Goal: Task Accomplishment & Management: Manage account settings

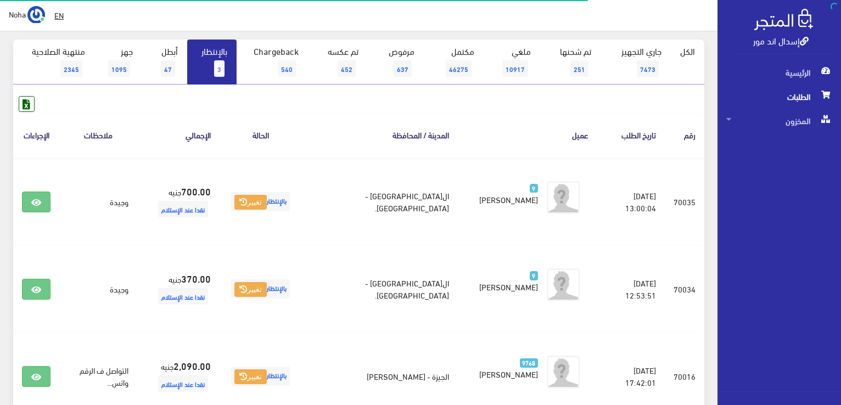
scroll to position [165, 0]
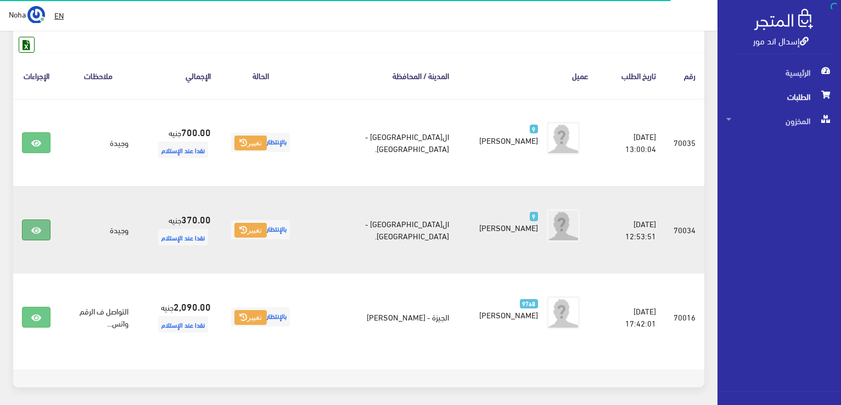
click at [48, 227] on link at bounding box center [36, 230] width 29 height 21
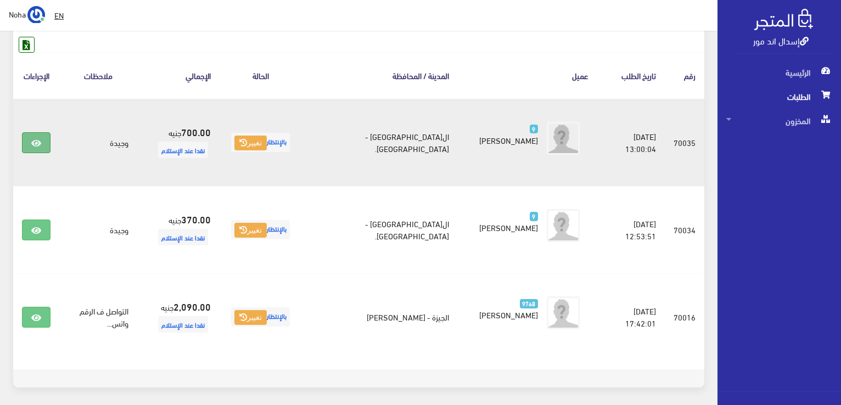
click at [31, 141] on link at bounding box center [36, 142] width 29 height 21
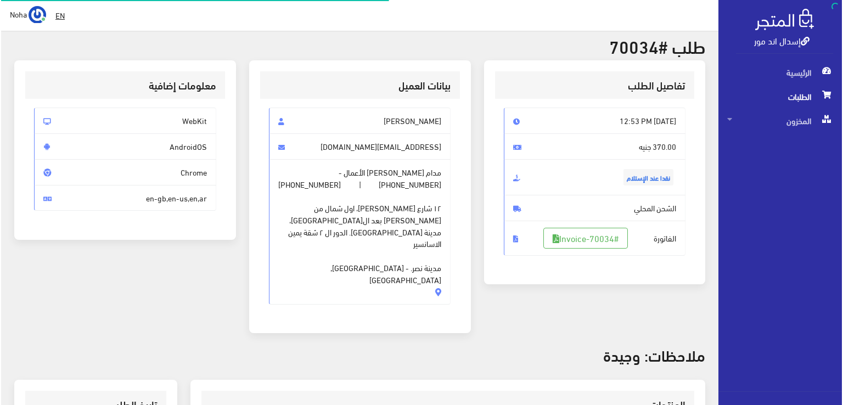
scroll to position [110, 0]
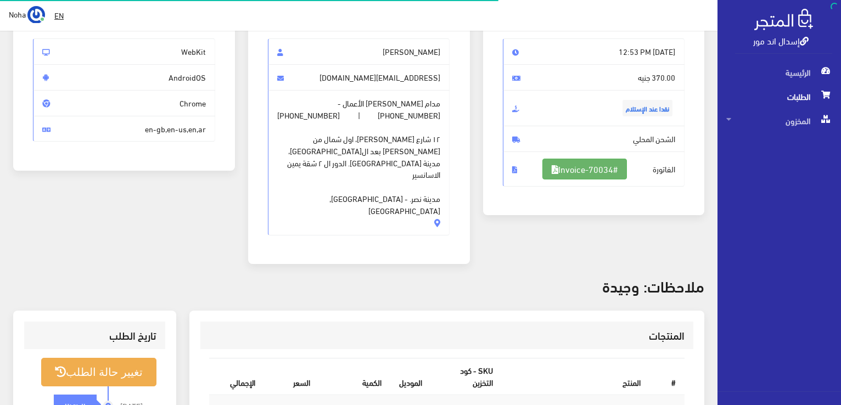
click at [606, 172] on link "#Invoice-70034" at bounding box center [584, 169] width 85 height 21
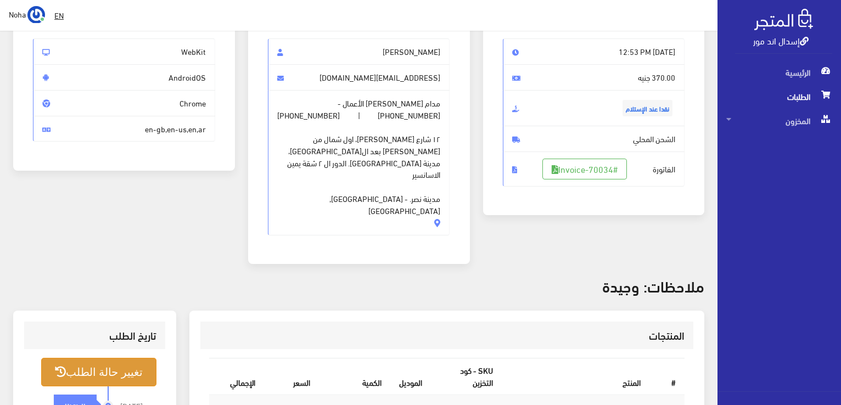
click at [95, 358] on button "تغيير حالة الطلب" at bounding box center [98, 372] width 115 height 28
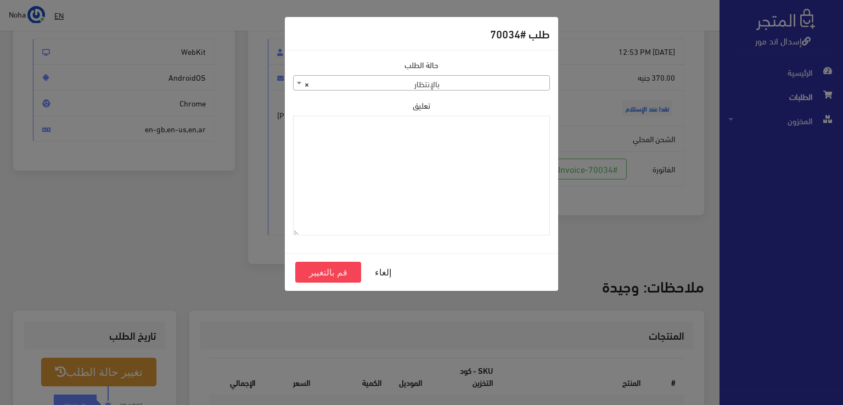
click at [514, 76] on span "× بالإنتظار" at bounding box center [422, 83] width 256 height 15
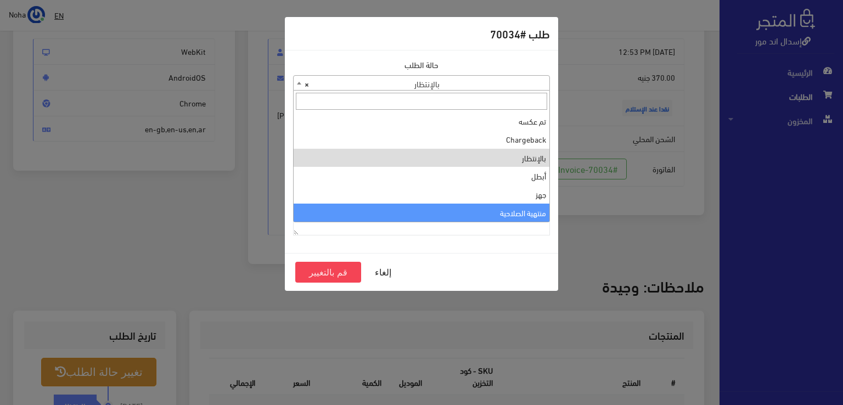
select select "14"
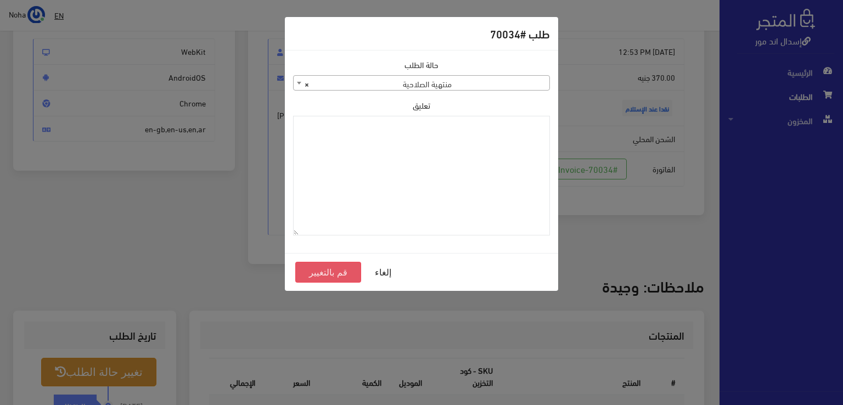
click at [320, 269] on button "قم بالتغيير" at bounding box center [328, 272] width 66 height 21
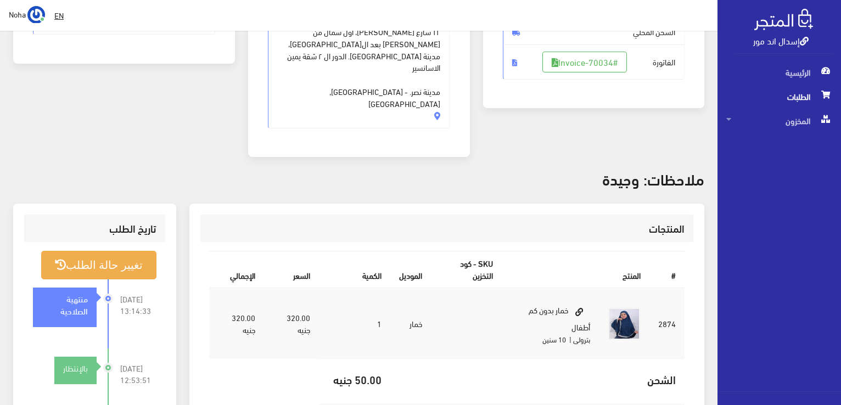
scroll to position [220, 0]
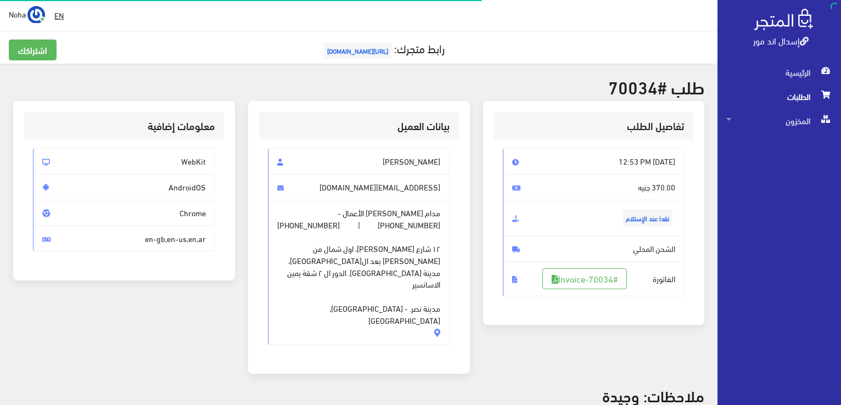
scroll to position [110, 0]
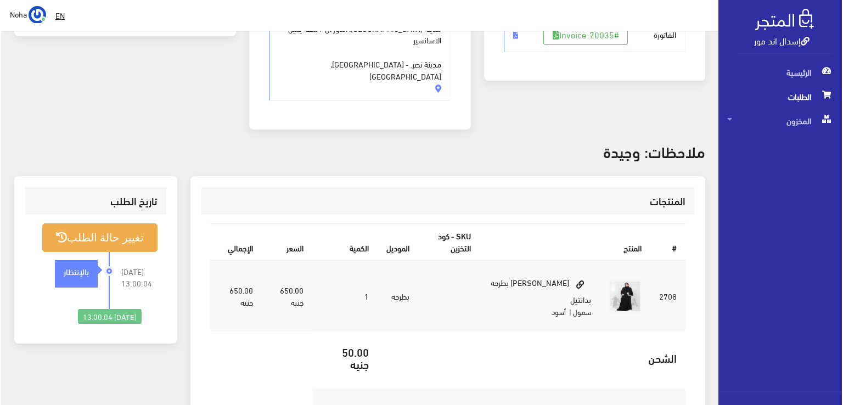
scroll to position [220, 0]
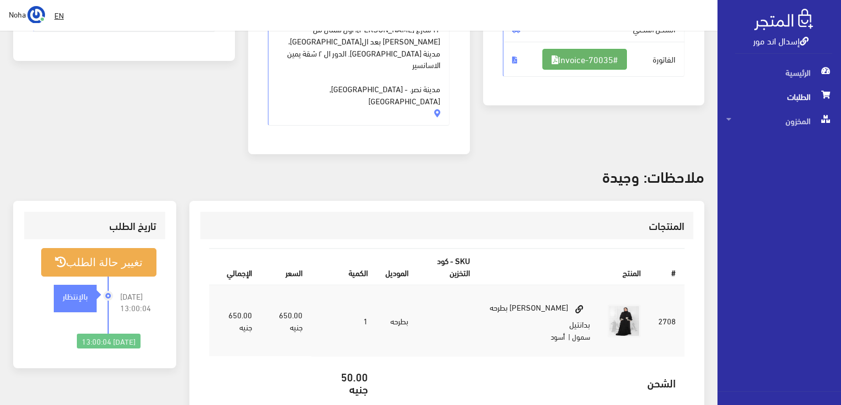
click at [558, 55] on link "#Invoice-70035" at bounding box center [584, 59] width 85 height 21
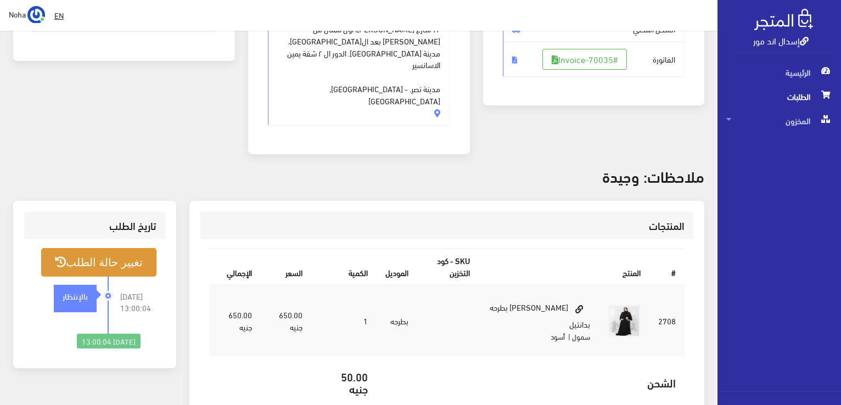
click at [132, 249] on button "تغيير حالة الطلب" at bounding box center [98, 262] width 115 height 28
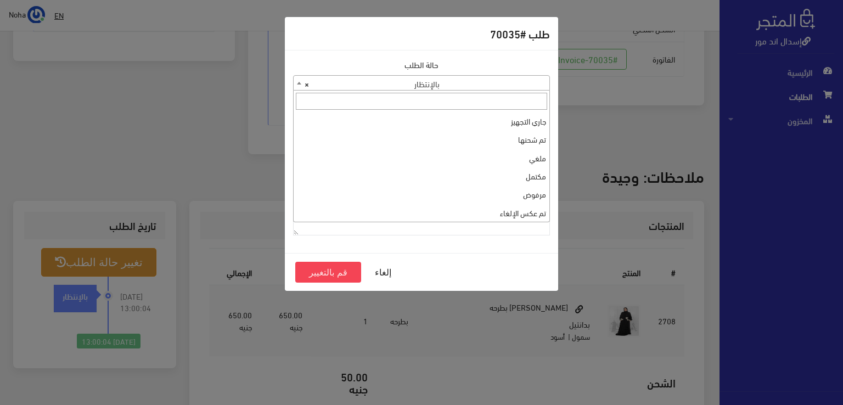
click at [451, 85] on span "× بالإنتظار" at bounding box center [422, 83] width 256 height 15
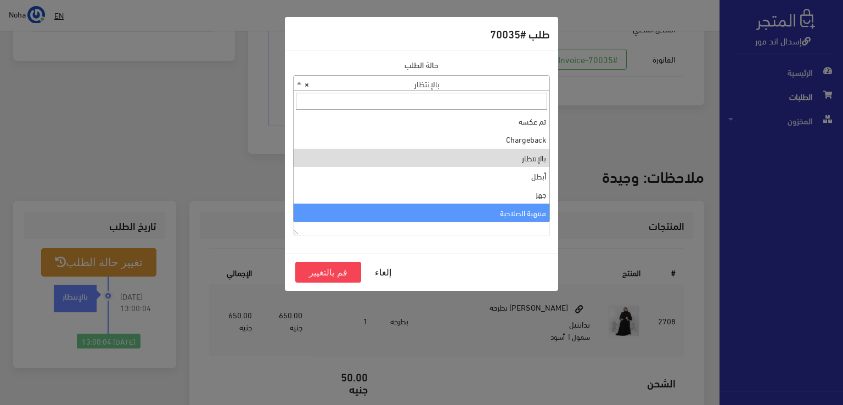
select select "14"
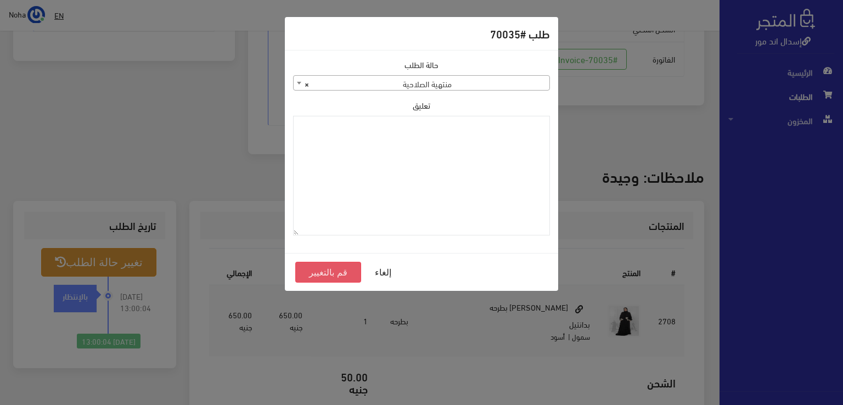
click at [331, 262] on button "قم بالتغيير" at bounding box center [328, 272] width 66 height 21
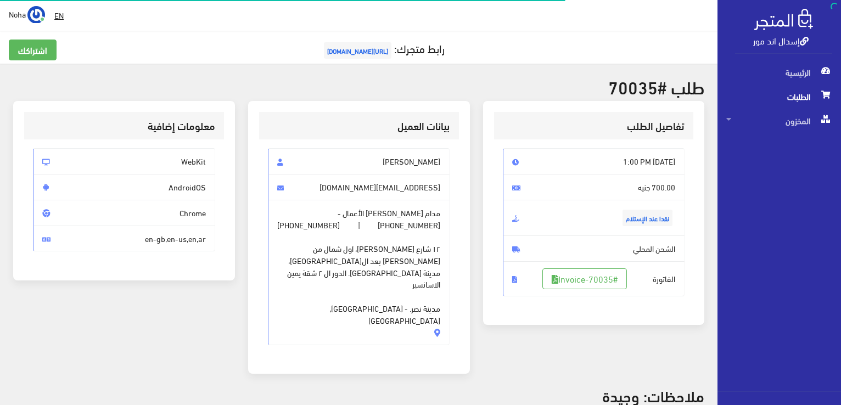
scroll to position [220, 0]
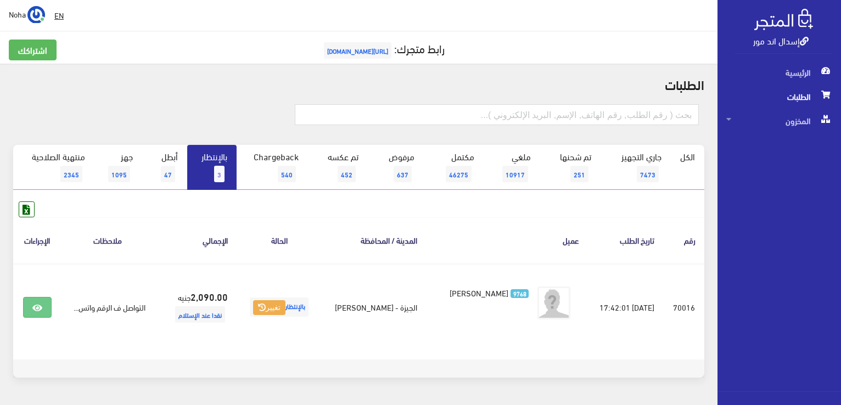
scroll to position [33, 0]
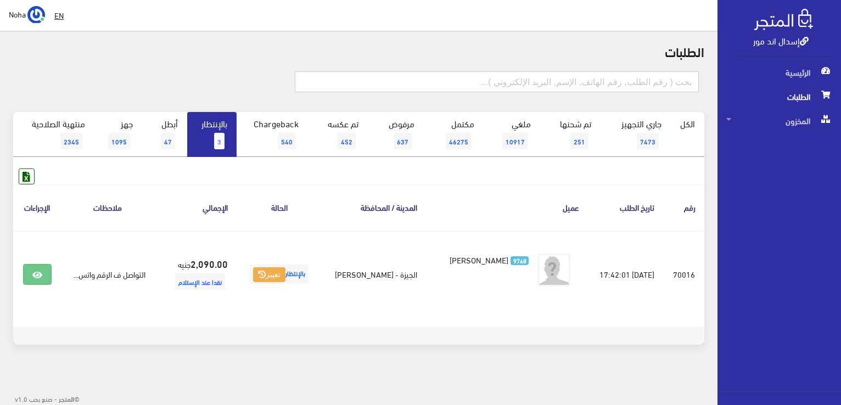
click at [636, 81] on input "text" at bounding box center [497, 81] width 404 height 21
type input "01096243583"
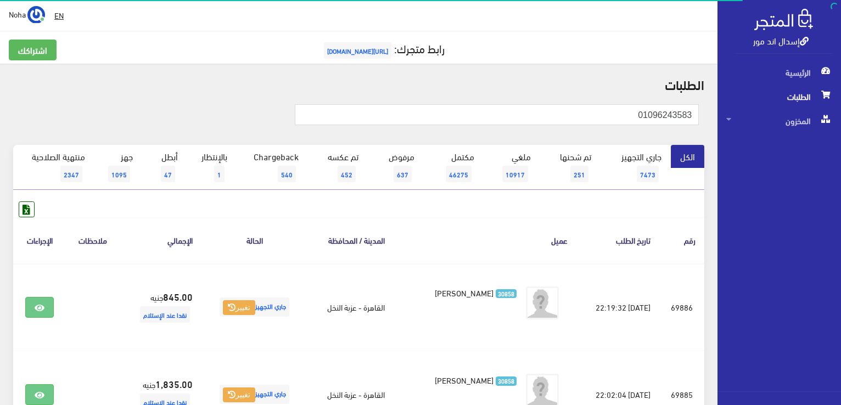
scroll to position [110, 0]
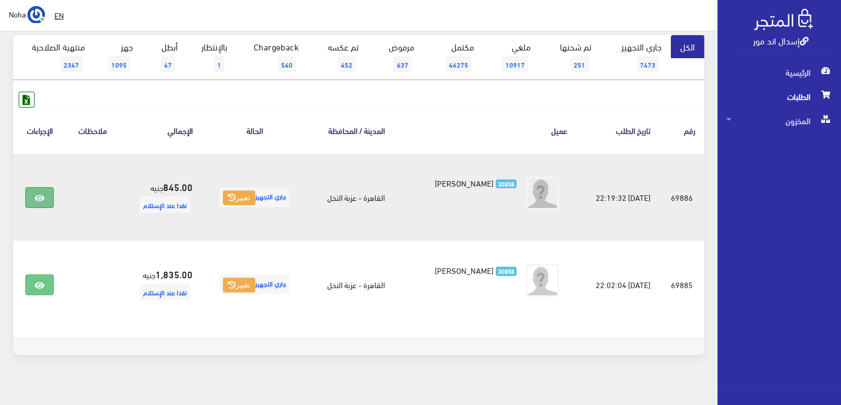
click at [43, 199] on icon at bounding box center [40, 198] width 10 height 9
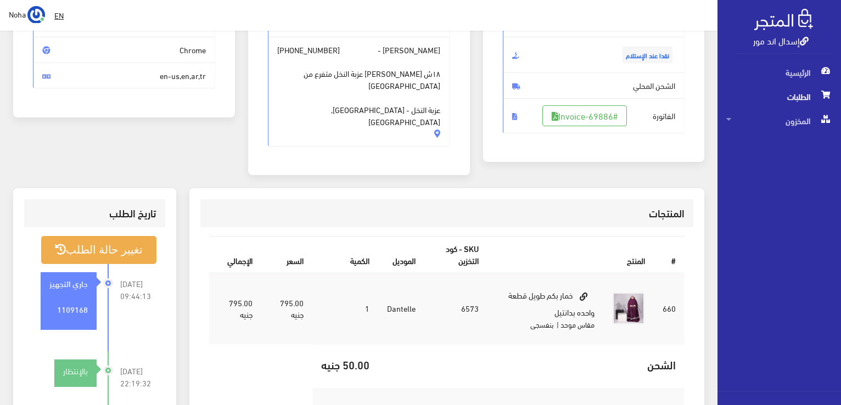
scroll to position [165, 0]
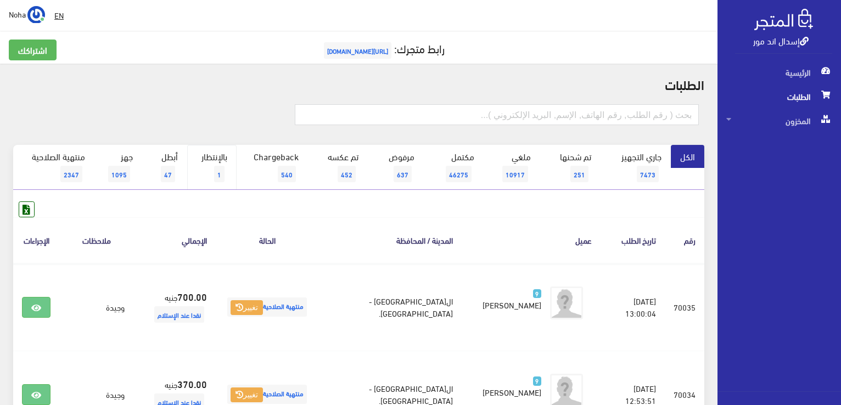
click at [219, 155] on link "بالإنتظار 1" at bounding box center [211, 167] width 49 height 45
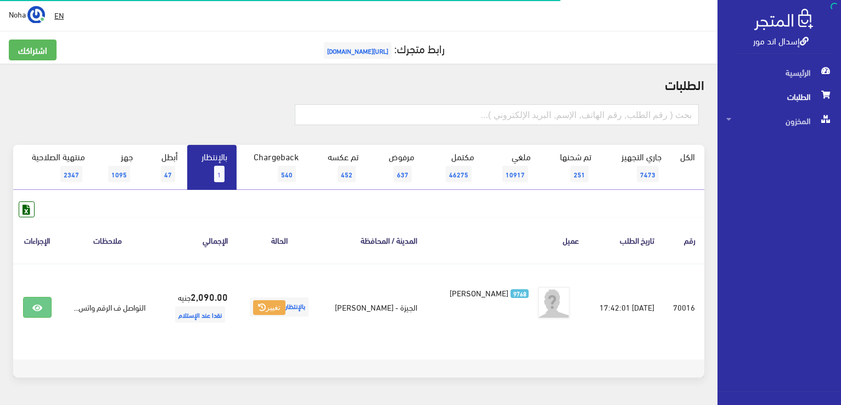
scroll to position [33, 0]
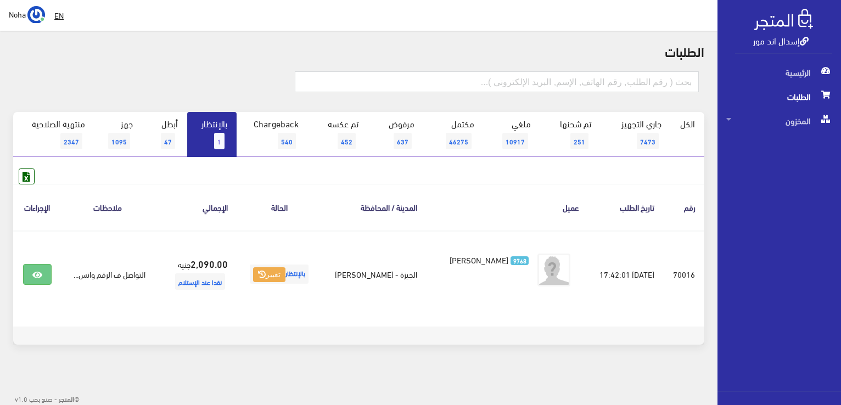
click at [213, 134] on link "بالإنتظار 1" at bounding box center [211, 134] width 49 height 45
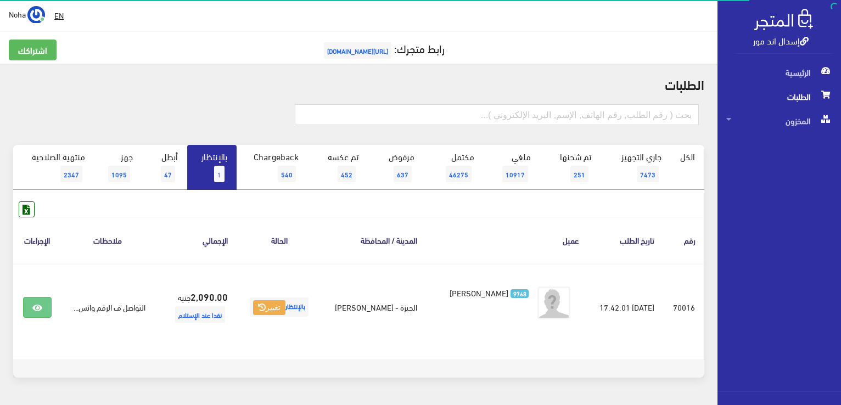
click at [338, 50] on span "[URL][DOMAIN_NAME]" at bounding box center [358, 50] width 68 height 16
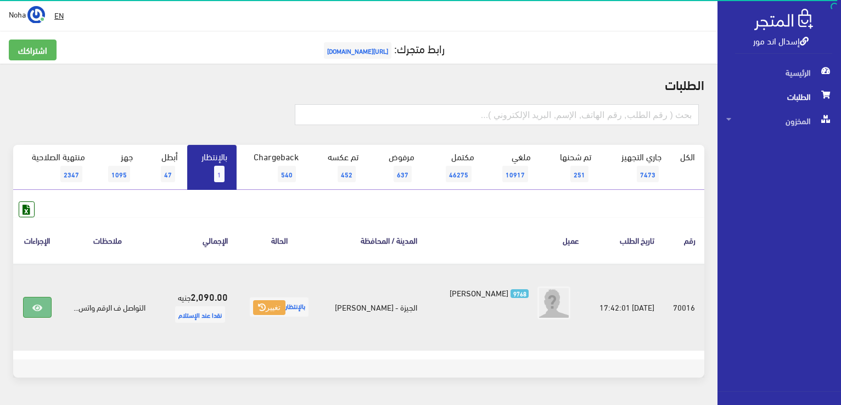
click at [36, 300] on link at bounding box center [37, 307] width 29 height 21
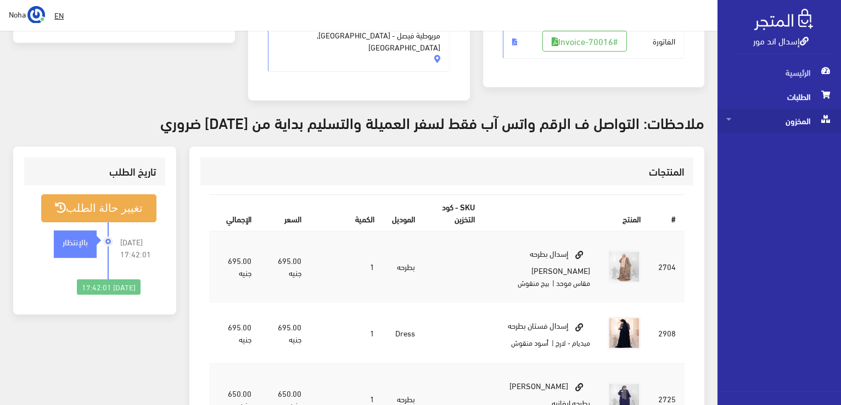
scroll to position [220, 0]
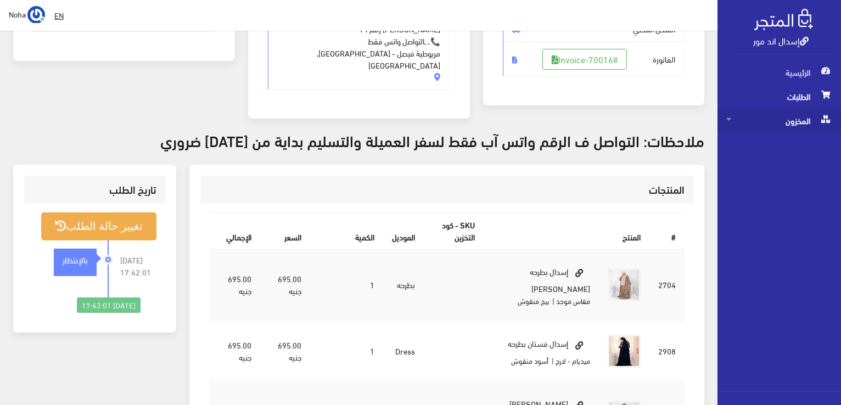
click at [821, 117] on icon at bounding box center [825, 119] width 9 height 8
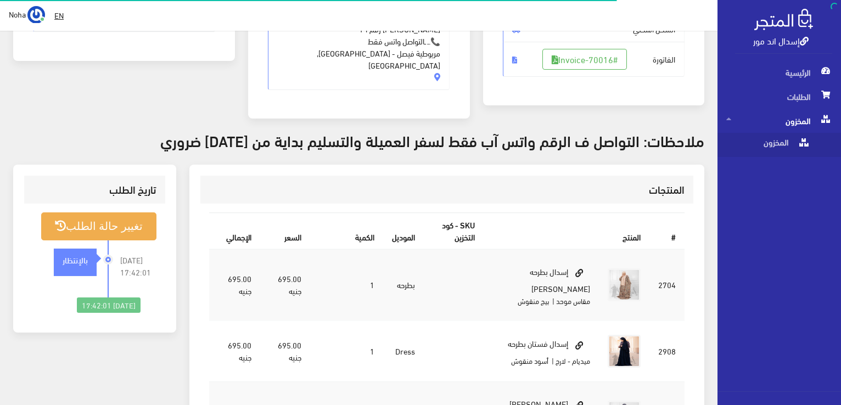
click at [814, 123] on span "المخزون" at bounding box center [779, 121] width 106 height 24
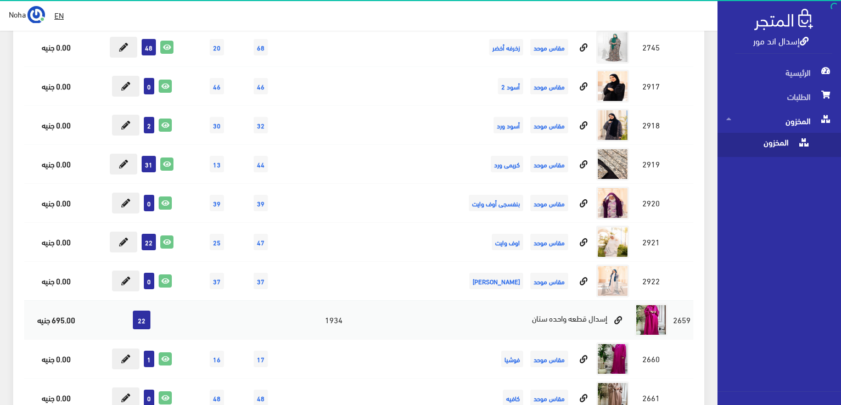
scroll to position [7519, 0]
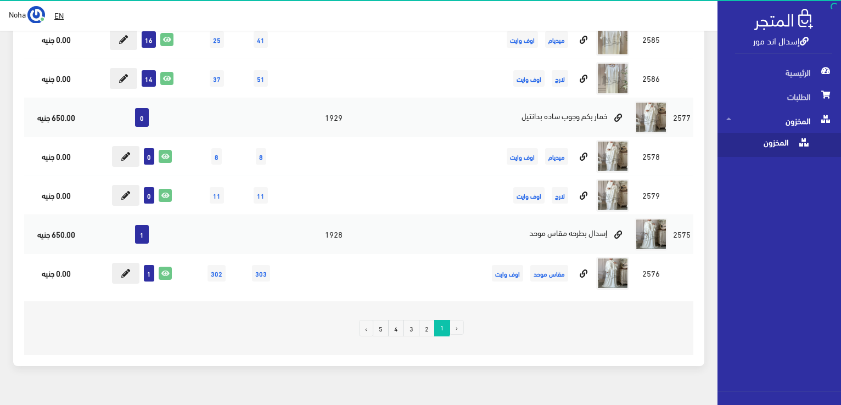
click at [385, 320] on link "5" at bounding box center [381, 328] width 16 height 16
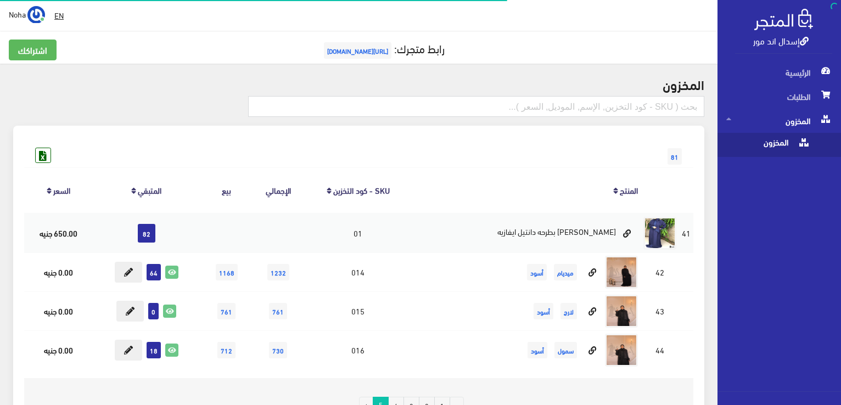
scroll to position [98, 0]
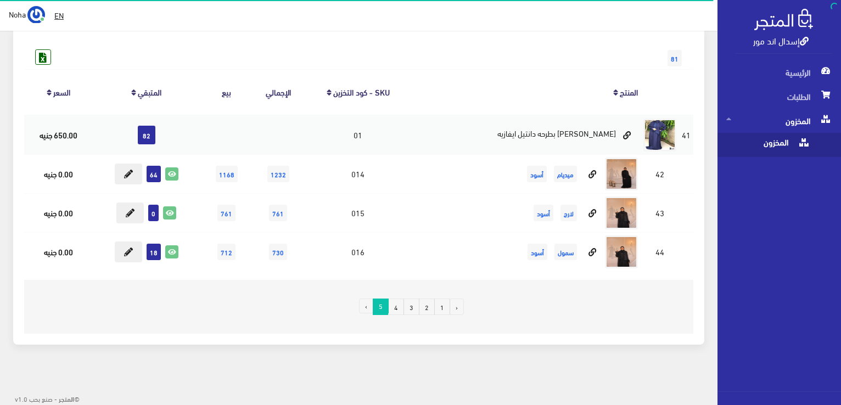
click at [398, 301] on link "4" at bounding box center [396, 307] width 16 height 16
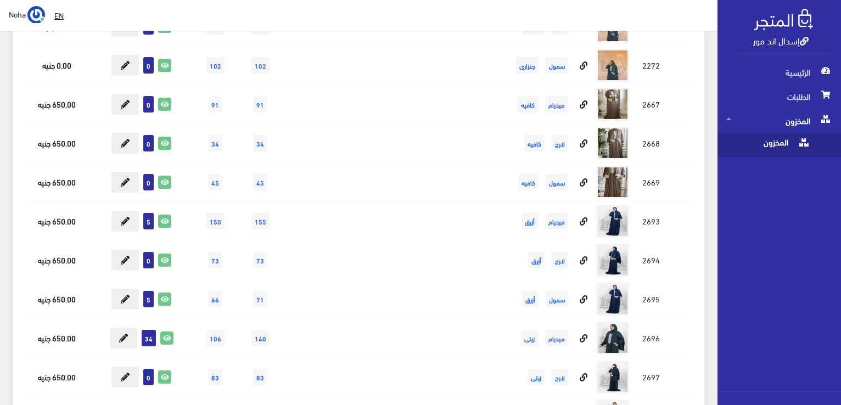
scroll to position [15751, 0]
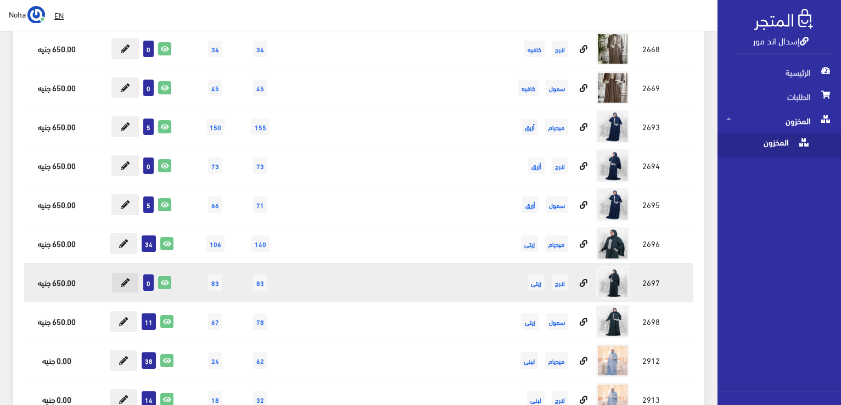
click at [130, 278] on icon at bounding box center [125, 282] width 9 height 9
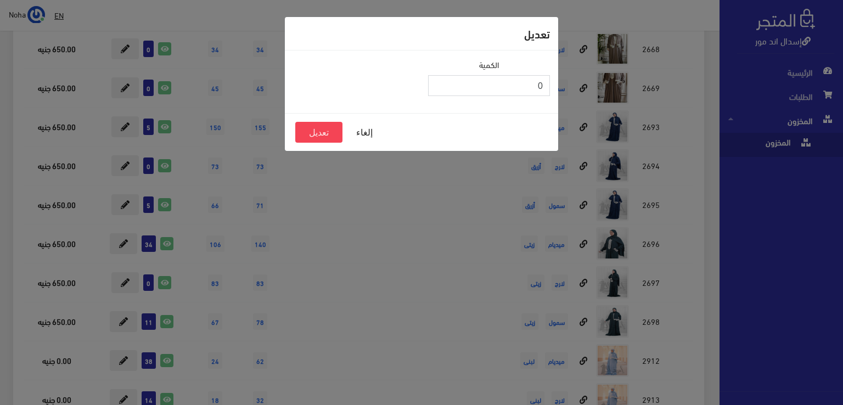
type input "1"
click at [438, 80] on input "1" at bounding box center [489, 85] width 122 height 21
click at [319, 128] on button "تعديل" at bounding box center [318, 132] width 47 height 21
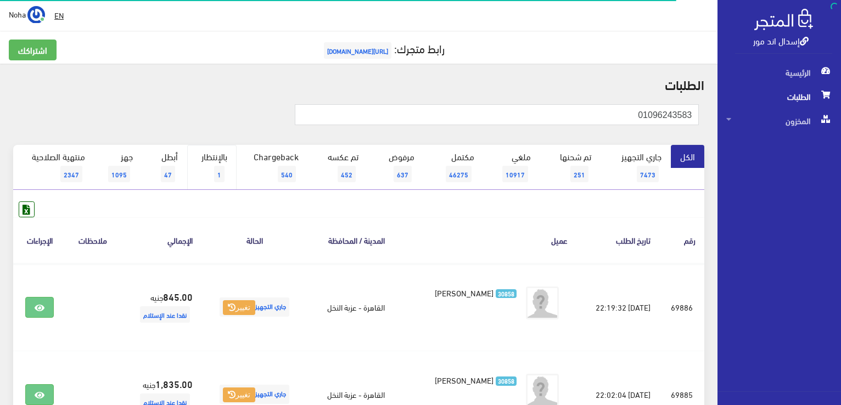
scroll to position [110, 0]
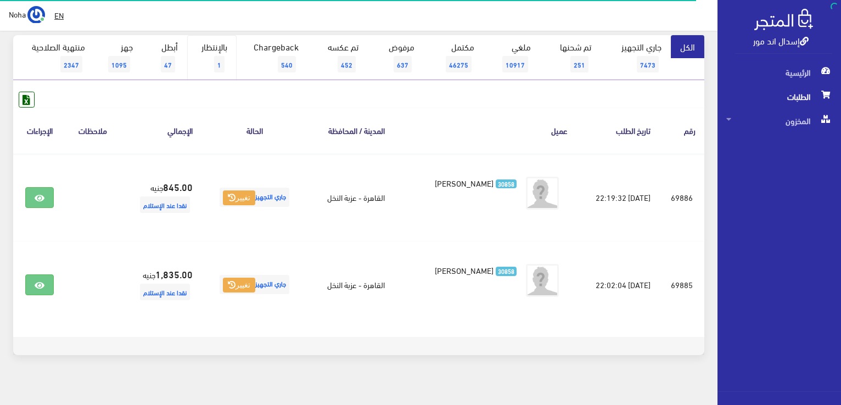
click at [212, 55] on link "بالإنتظار 1" at bounding box center [211, 57] width 49 height 45
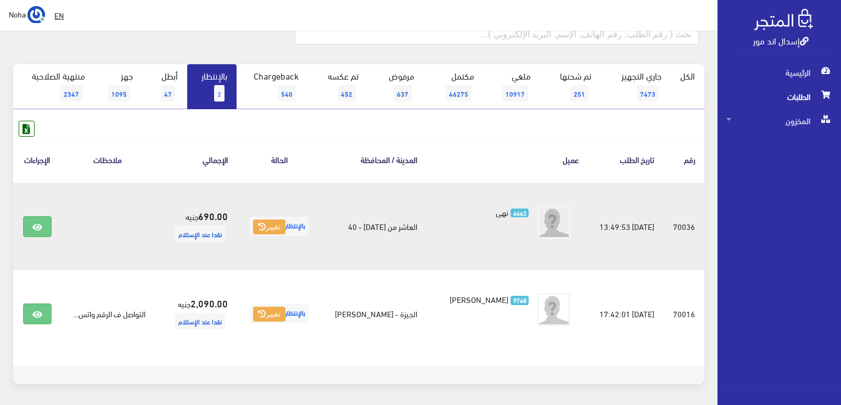
scroll to position [110, 0]
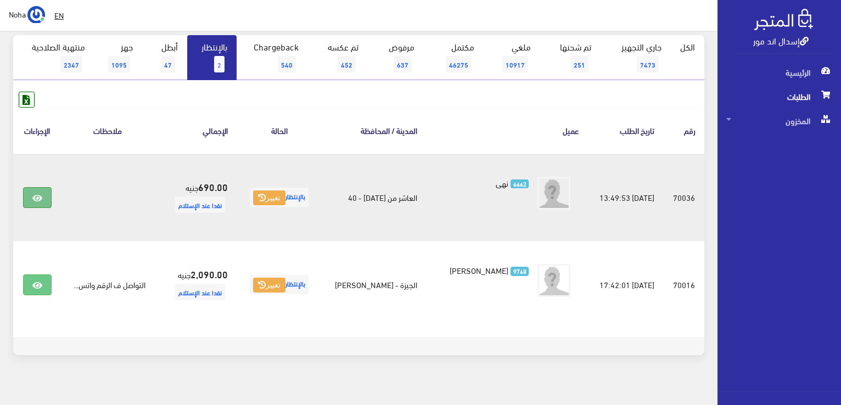
click at [29, 198] on link at bounding box center [37, 197] width 29 height 21
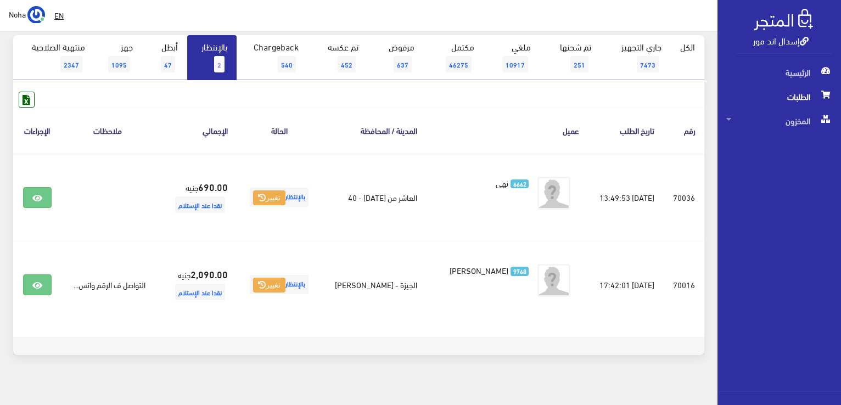
click at [810, 93] on span "الطلبات" at bounding box center [779, 97] width 106 height 24
click at [809, 93] on span "الطلبات" at bounding box center [779, 97] width 106 height 24
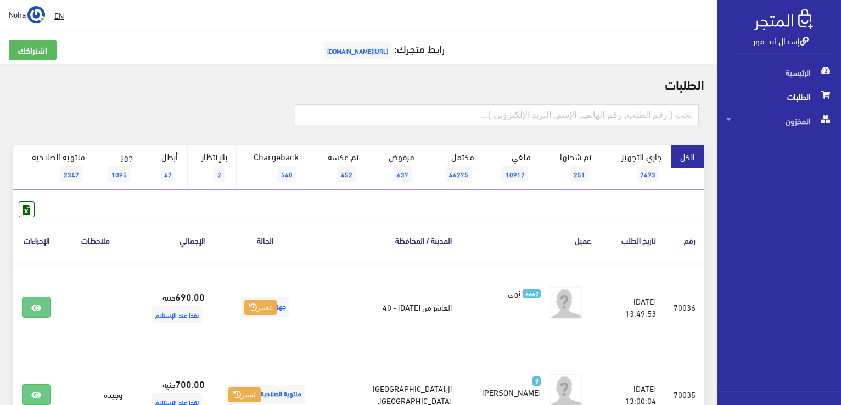
click at [221, 172] on span "2" at bounding box center [219, 174] width 10 height 16
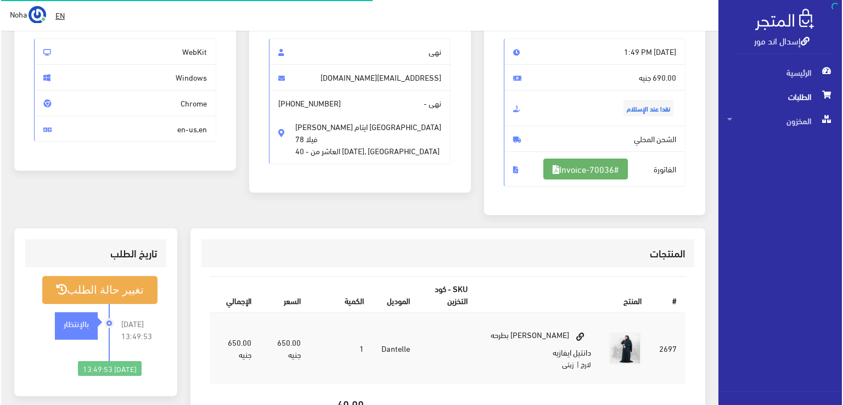
scroll to position [110, 0]
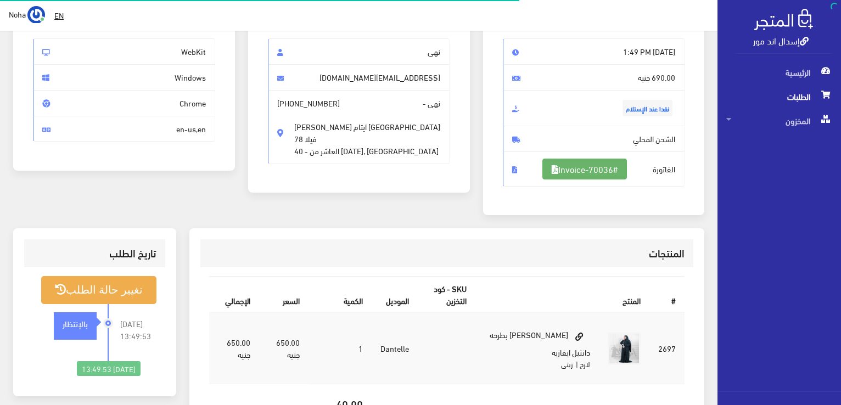
click at [586, 171] on link "#Invoice-70036" at bounding box center [584, 169] width 85 height 21
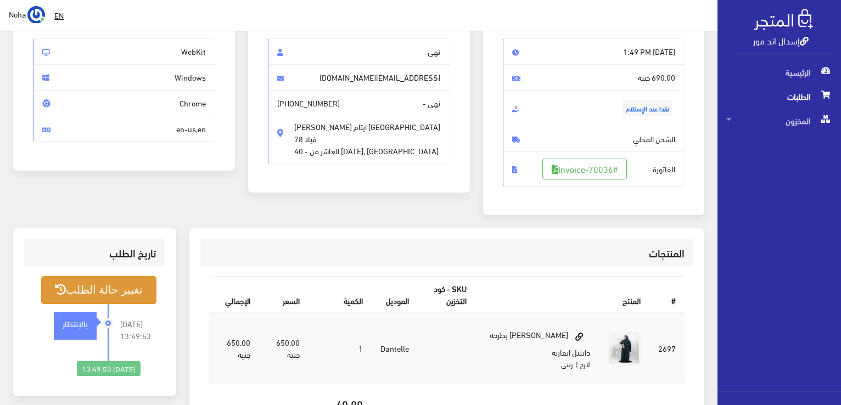
click at [140, 283] on button "تغيير حالة الطلب" at bounding box center [98, 290] width 115 height 28
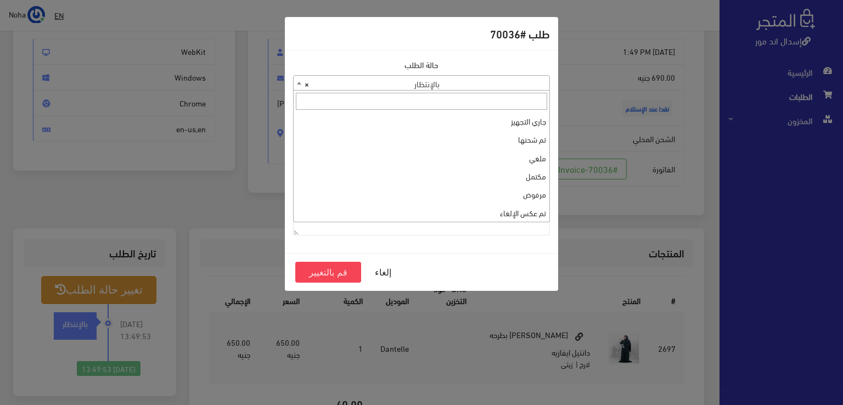
click at [492, 78] on span "× بالإنتظار" at bounding box center [422, 83] width 256 height 15
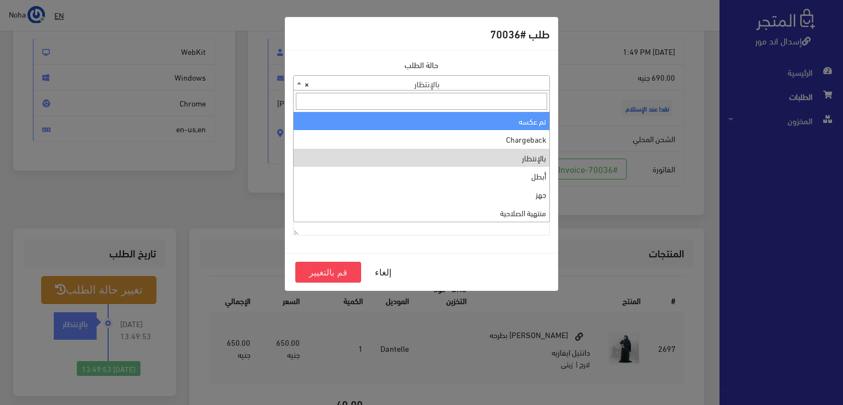
scroll to position [0, 0]
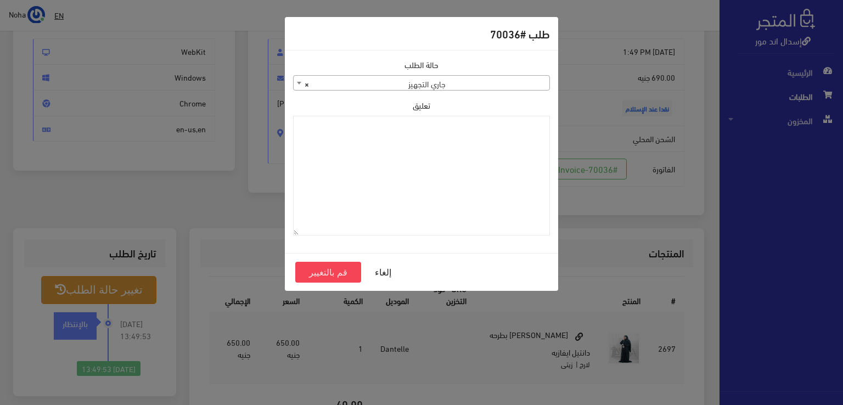
click at [460, 88] on span "× جاري التجهيز" at bounding box center [422, 83] width 256 height 15
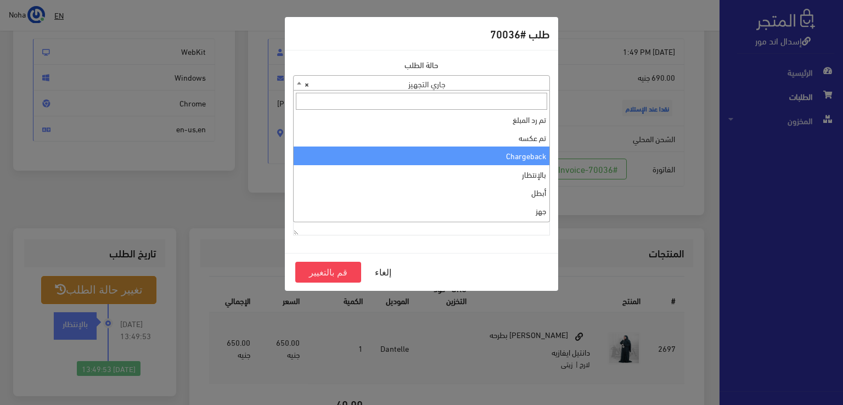
scroll to position [147, 0]
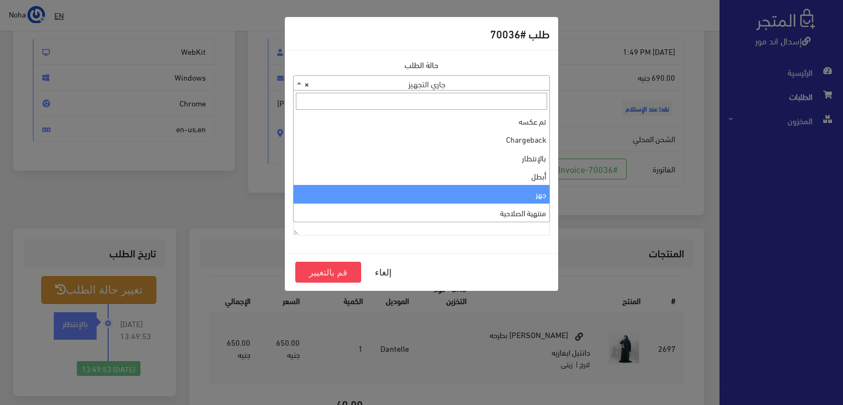
select select "13"
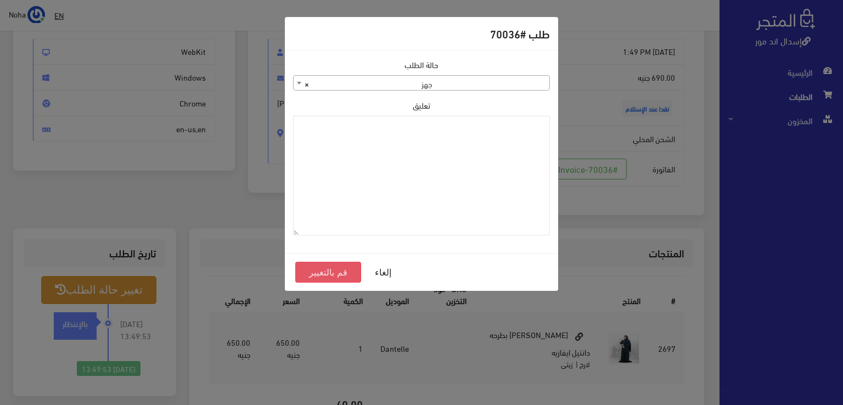
click at [324, 271] on button "قم بالتغيير" at bounding box center [328, 272] width 66 height 21
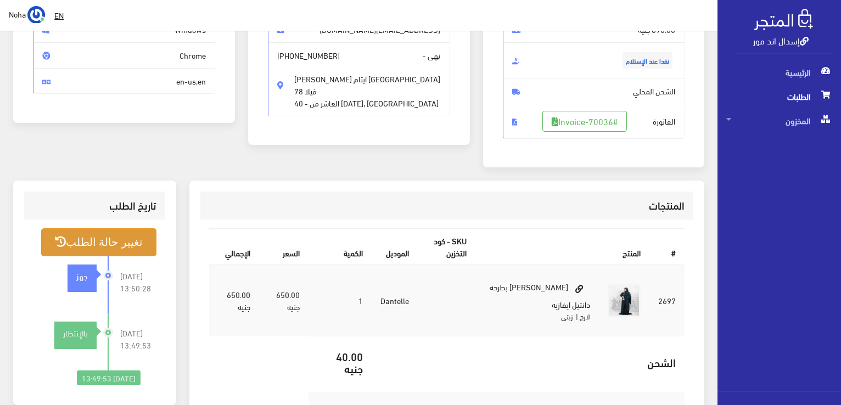
scroll to position [165, 0]
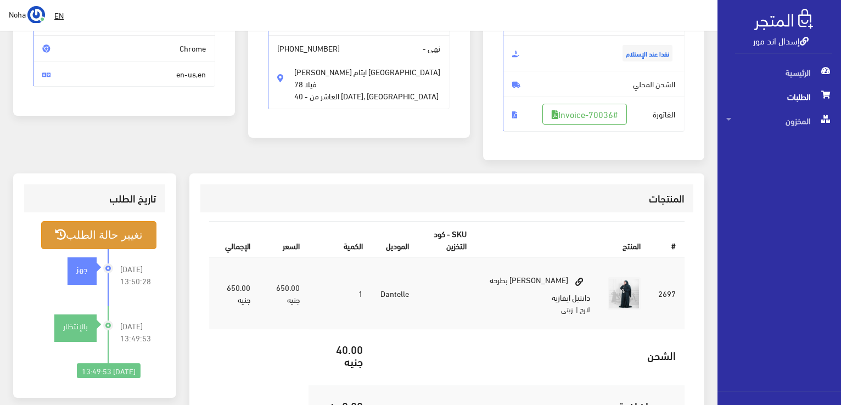
click at [119, 231] on button "تغيير حالة الطلب" at bounding box center [98, 235] width 115 height 28
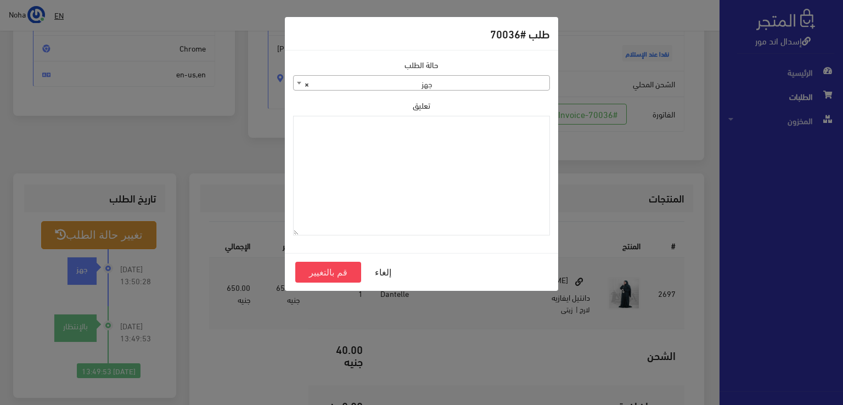
drag, startPoint x: 110, startPoint y: 47, endPoint x: 82, endPoint y: 12, distance: 44.9
click at [107, 47] on div "طلب #70036 حالة الطلب جاري التجهيز تم شحنها ملغي مكتمل مرفوض تم عكس الإلغاء فشل…" at bounding box center [421, 202] width 843 height 405
